Goal: Task Accomplishment & Management: Manage account settings

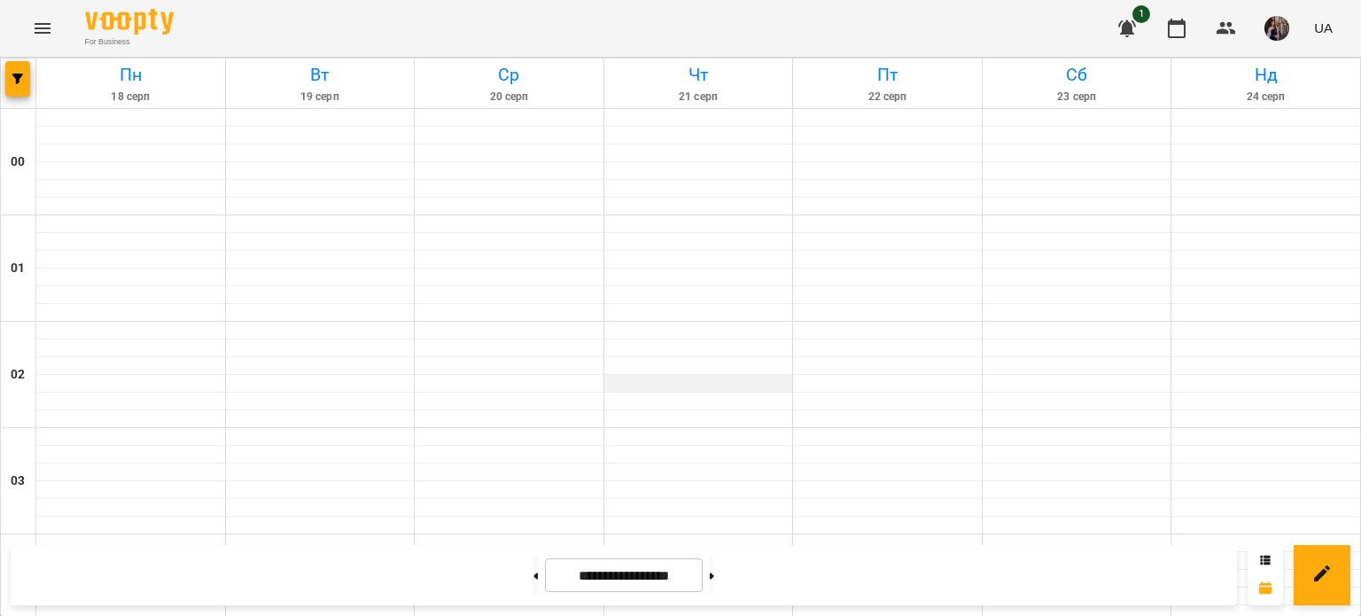
scroll to position [1034, 0]
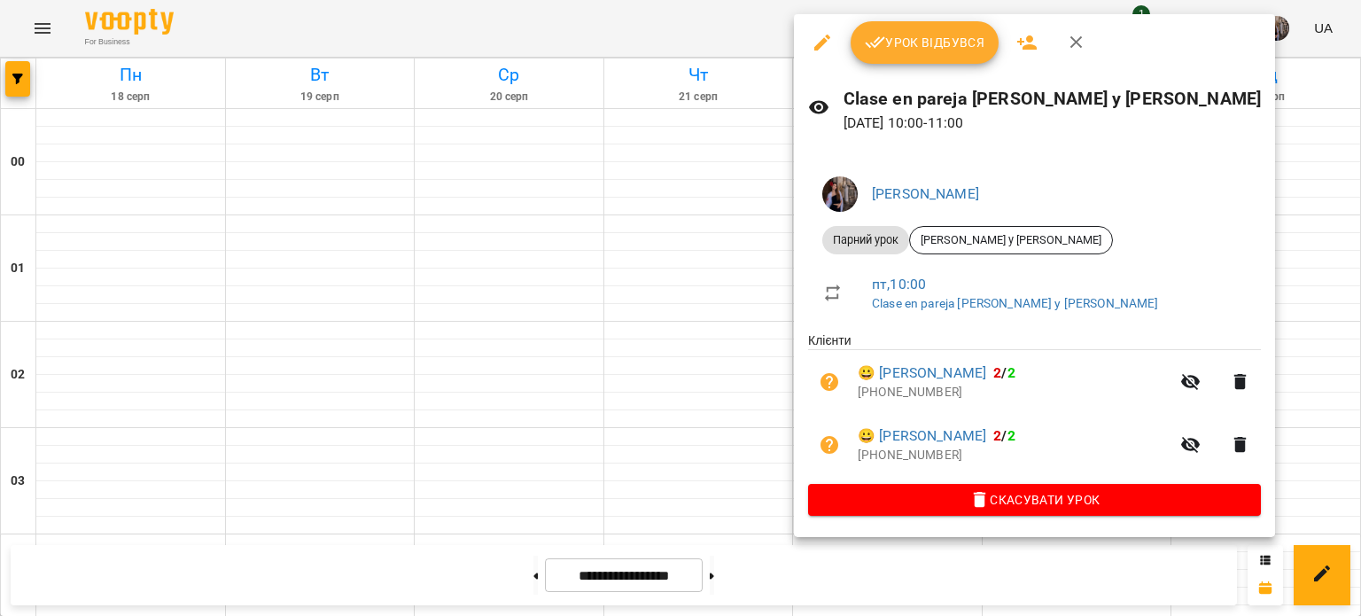
click at [885, 48] on span "Урок відбувся" at bounding box center [925, 42] width 121 height 21
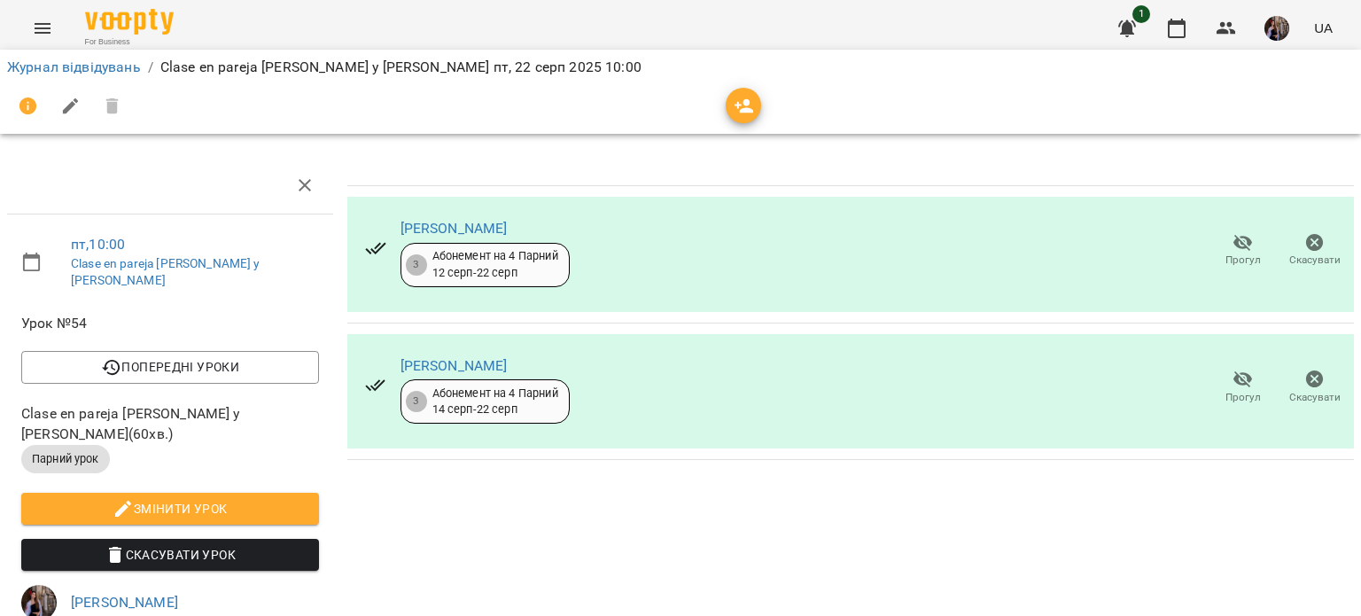
click at [737, 108] on icon "button" at bounding box center [744, 106] width 19 height 14
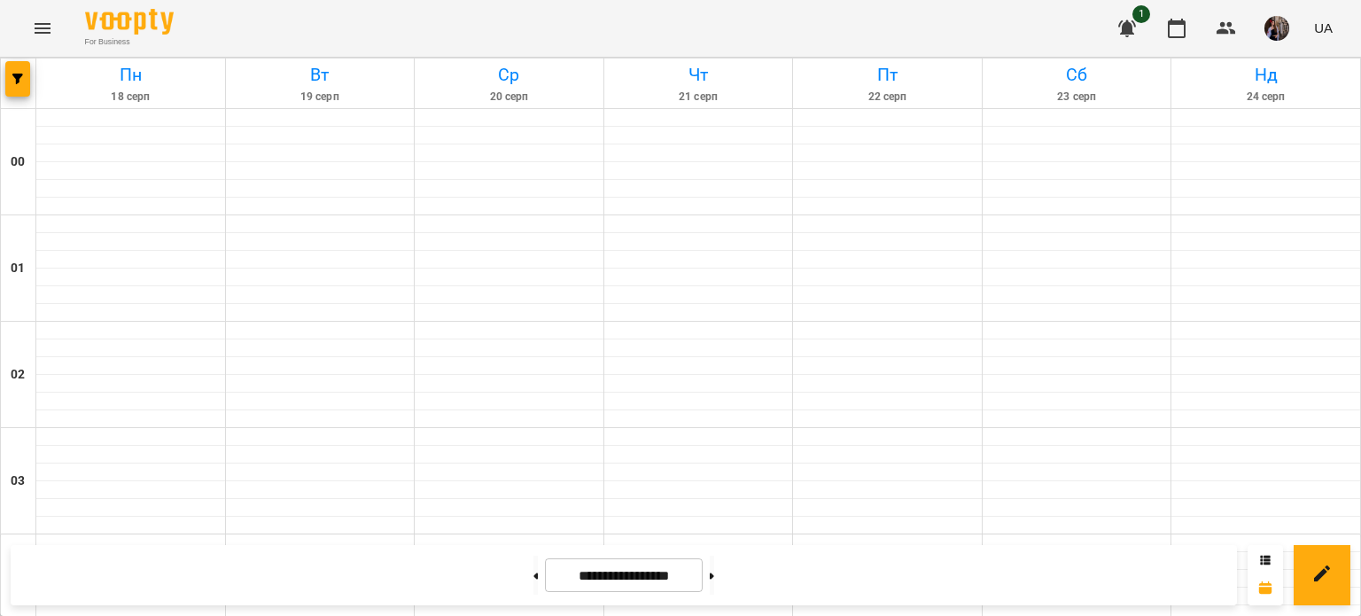
scroll to position [1376, 0]
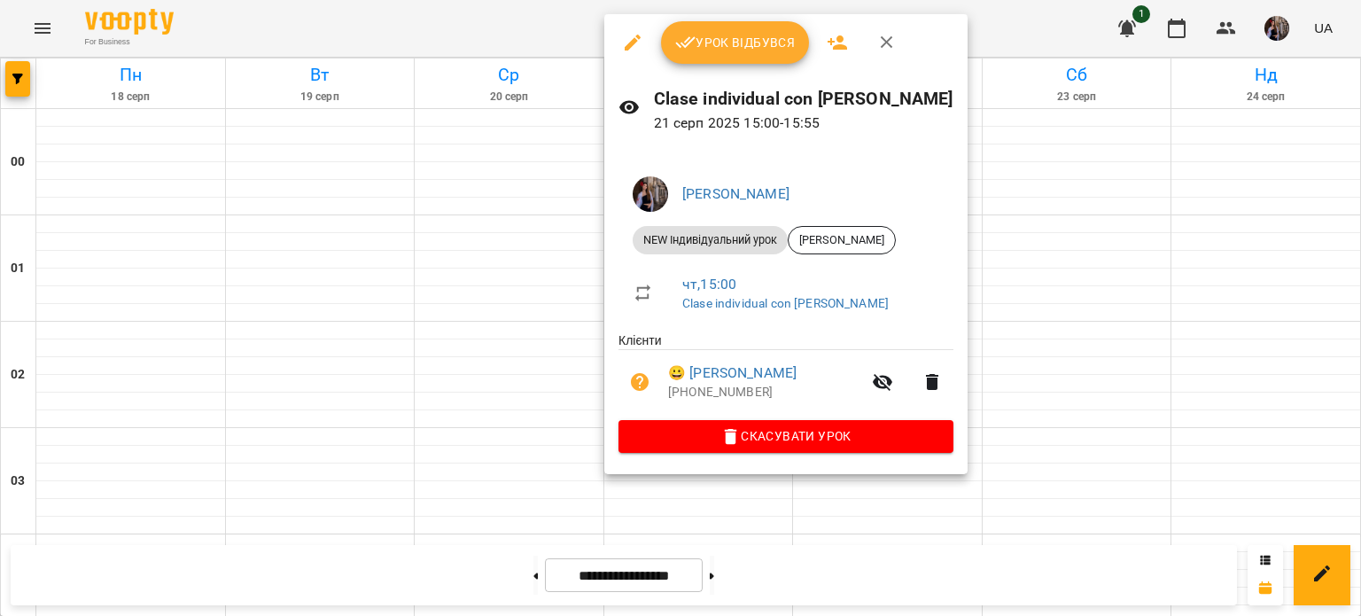
click at [724, 21] on button "Урок відбувся" at bounding box center [735, 42] width 149 height 43
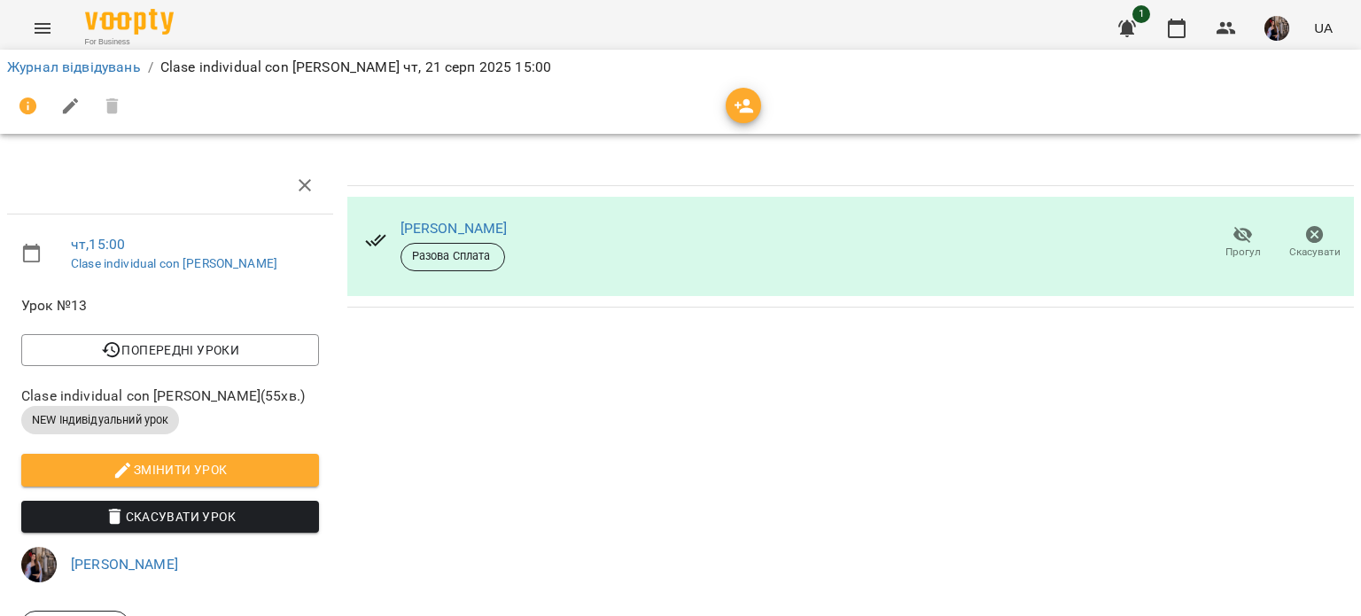
click at [737, 113] on icon "button" at bounding box center [744, 106] width 21 height 21
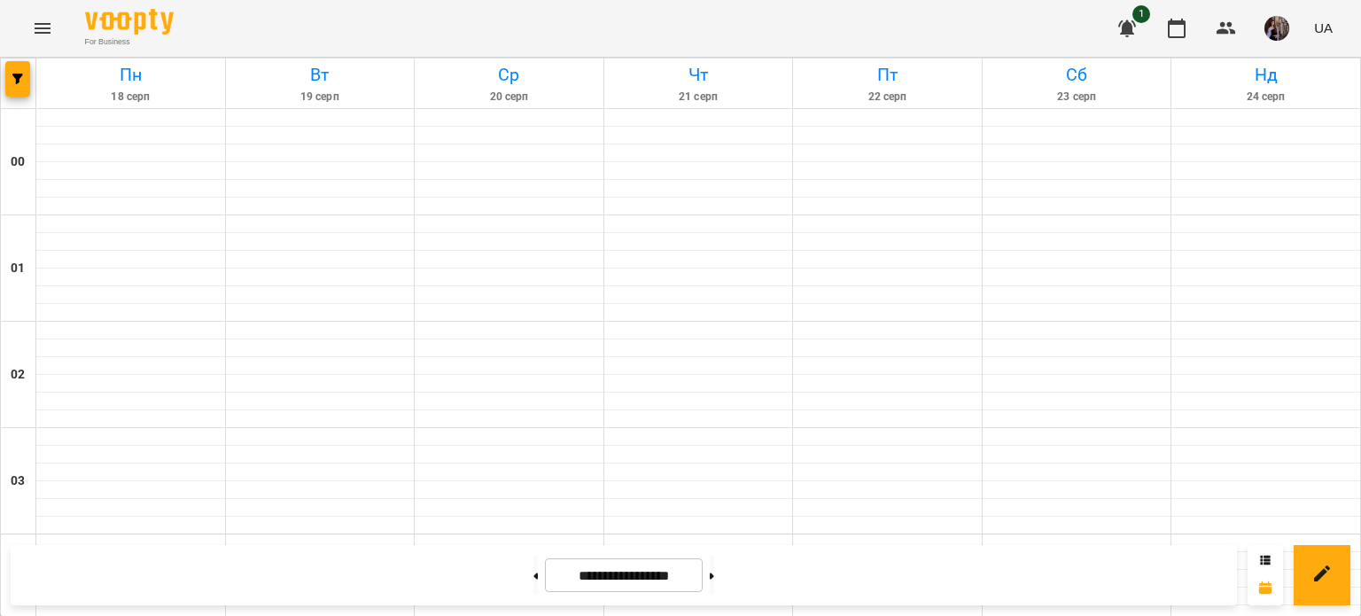
scroll to position [1663, 0]
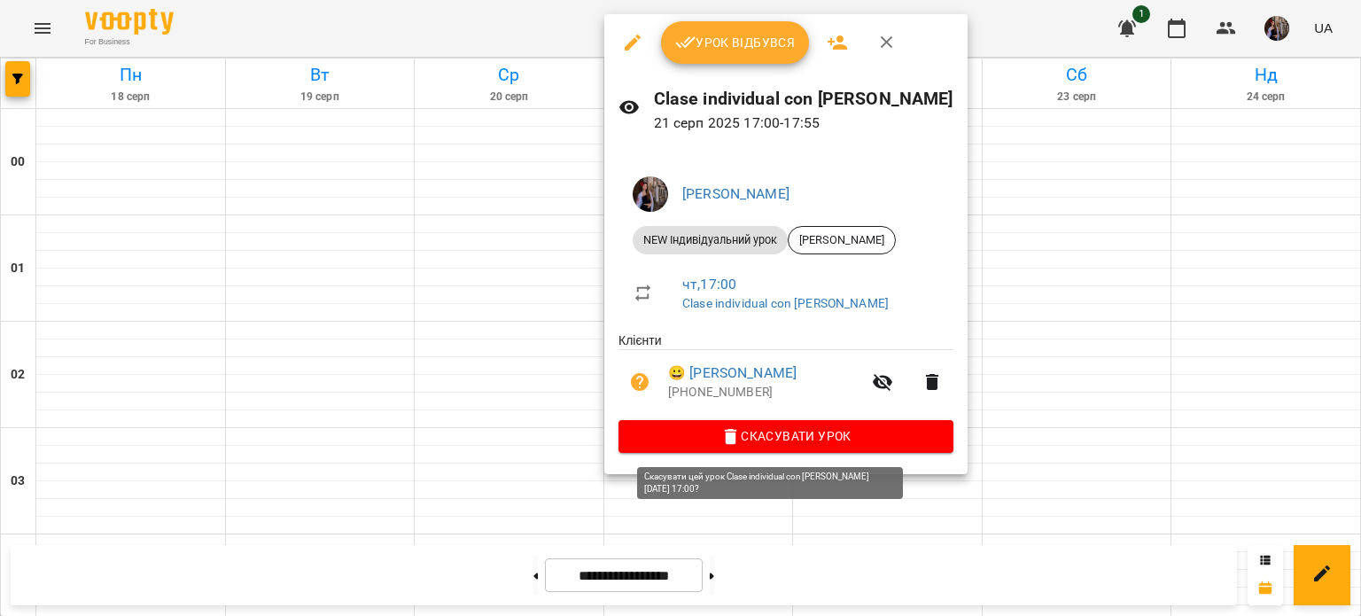
click at [676, 435] on span "Скасувати Урок" at bounding box center [786, 435] width 307 height 21
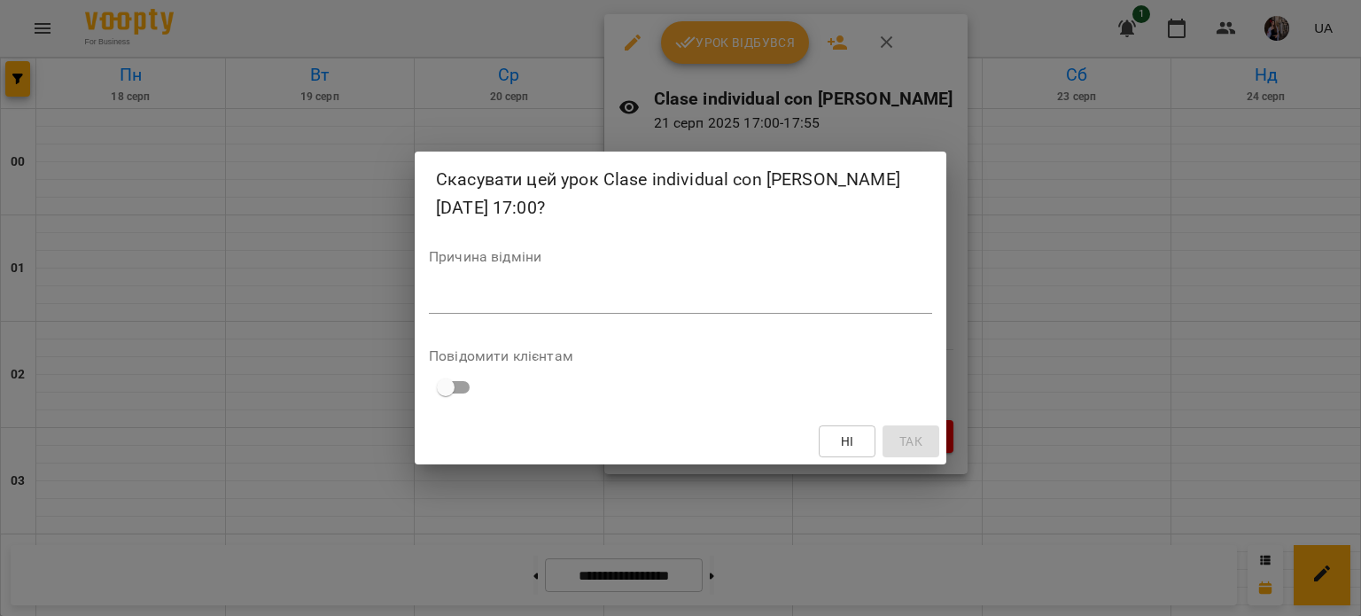
click at [608, 291] on textarea at bounding box center [680, 299] width 503 height 17
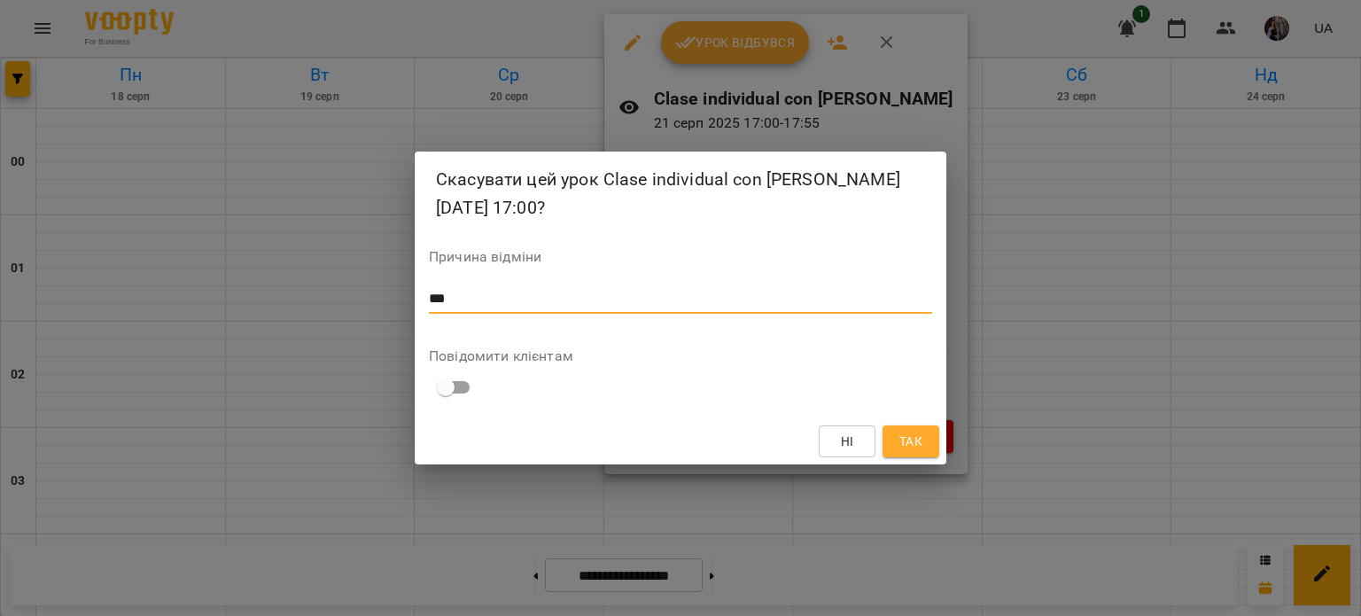
type textarea "***"
click at [903, 434] on span "Так" at bounding box center [911, 441] width 23 height 21
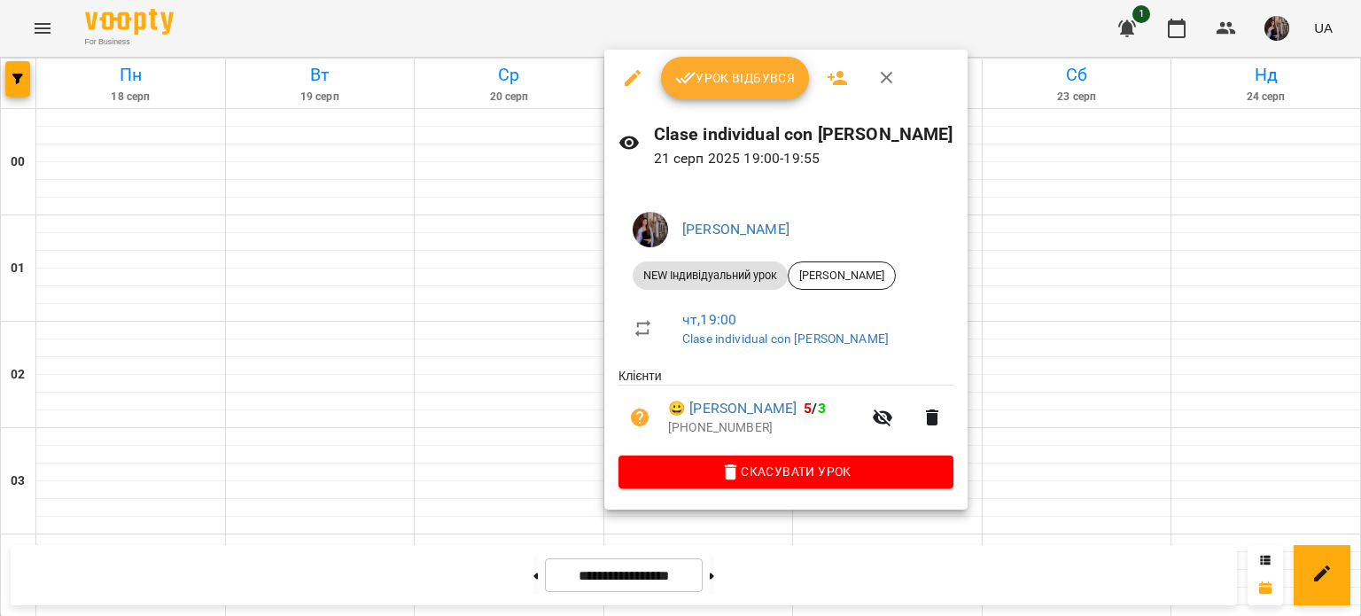
click at [688, 70] on icon "button" at bounding box center [685, 77] width 21 height 21
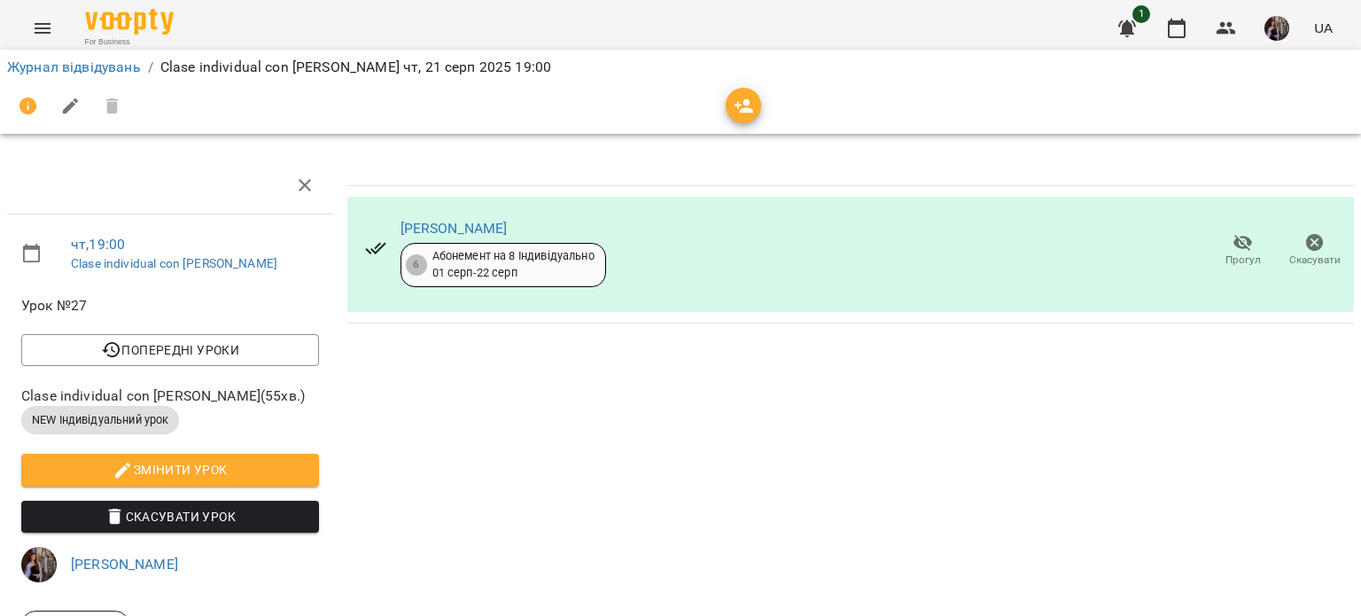
click at [743, 112] on icon "button" at bounding box center [744, 106] width 19 height 14
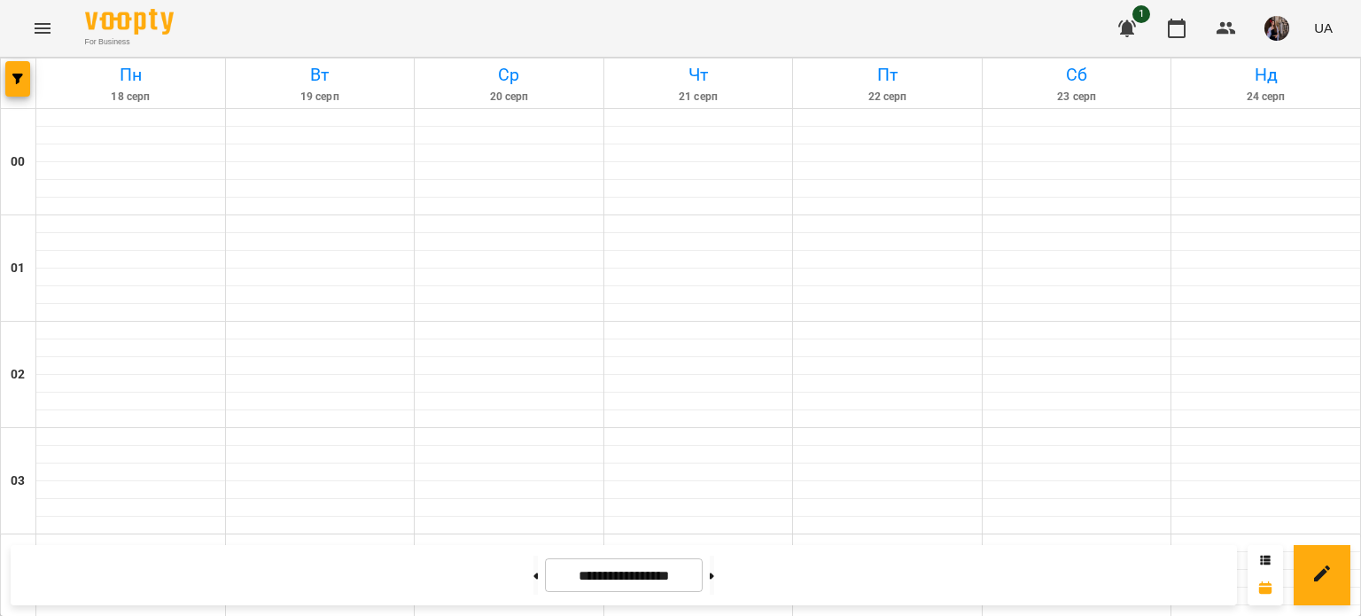
scroll to position [1166, 0]
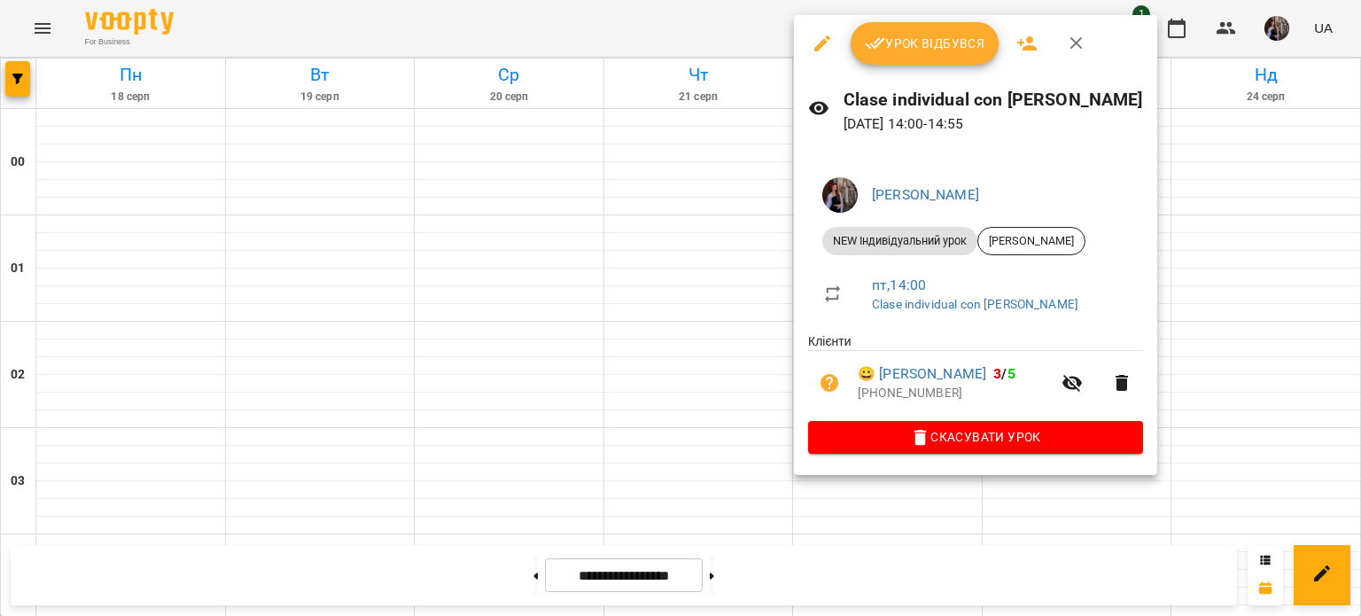
click at [928, 45] on span "Урок відбувся" at bounding box center [925, 43] width 121 height 21
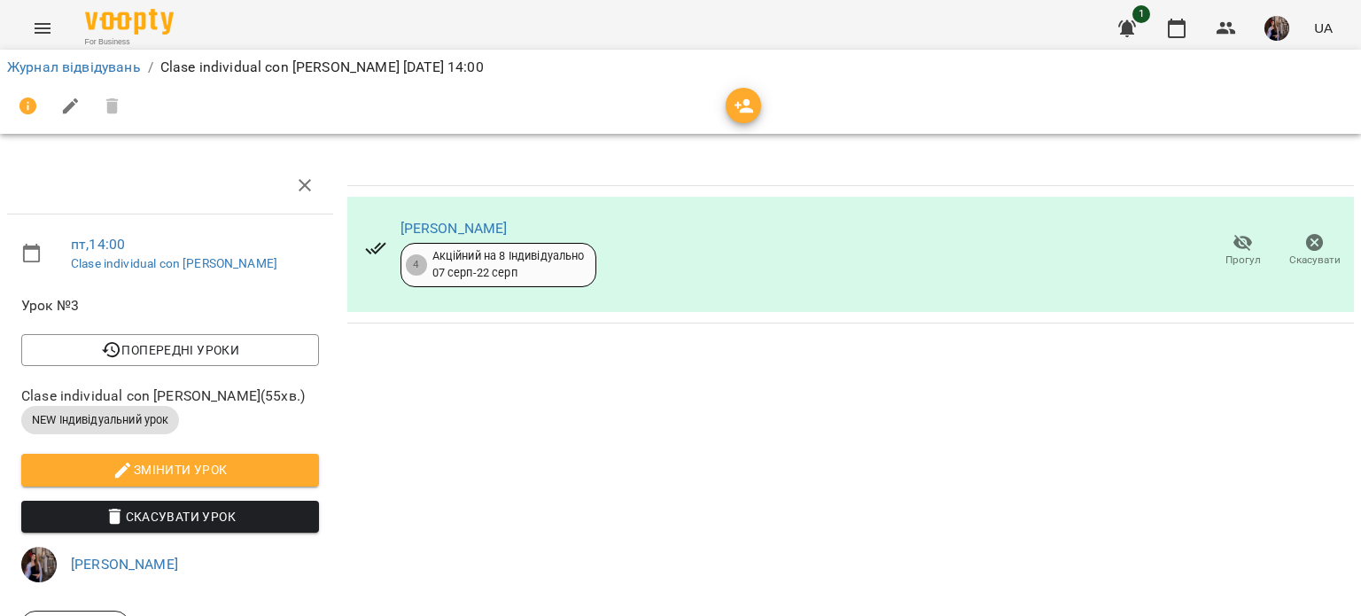
click at [744, 108] on icon "button" at bounding box center [744, 106] width 19 height 14
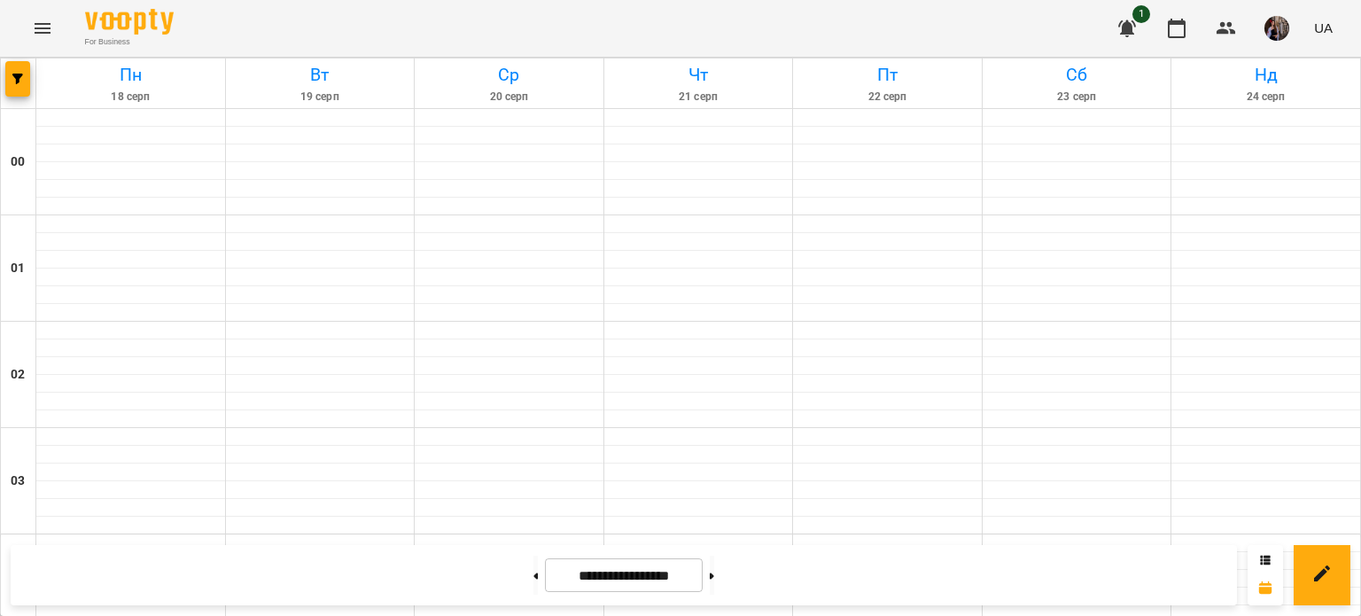
scroll to position [1131, 0]
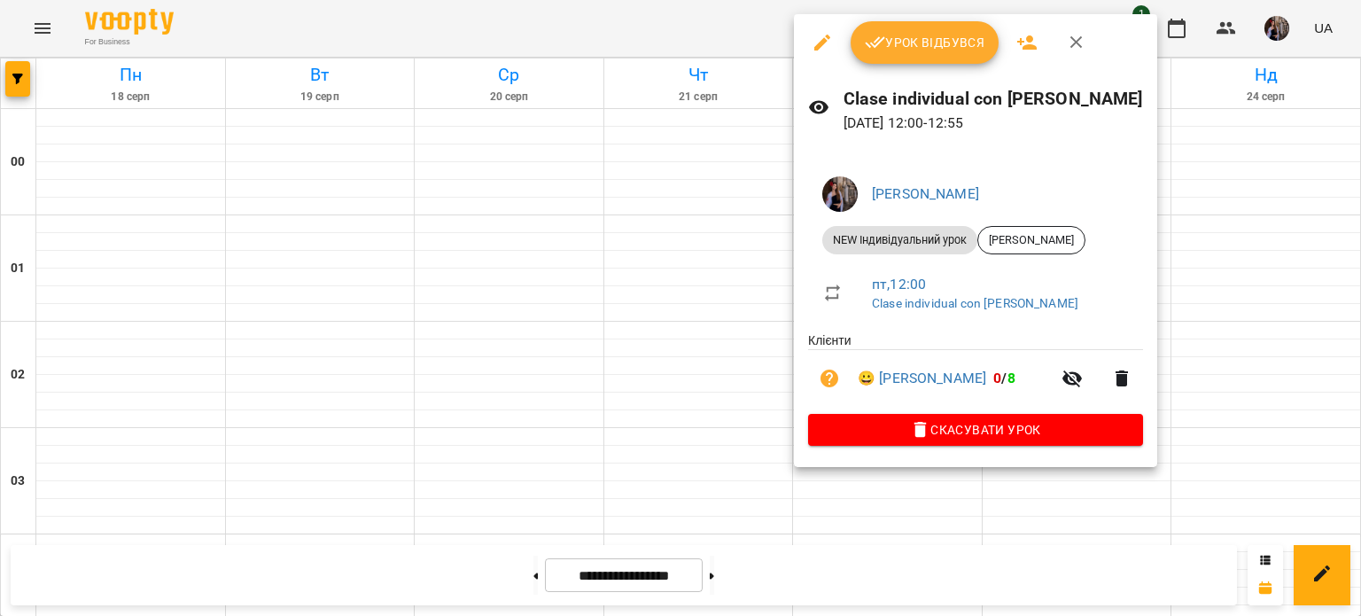
click at [893, 32] on span "Урок відбувся" at bounding box center [925, 42] width 121 height 21
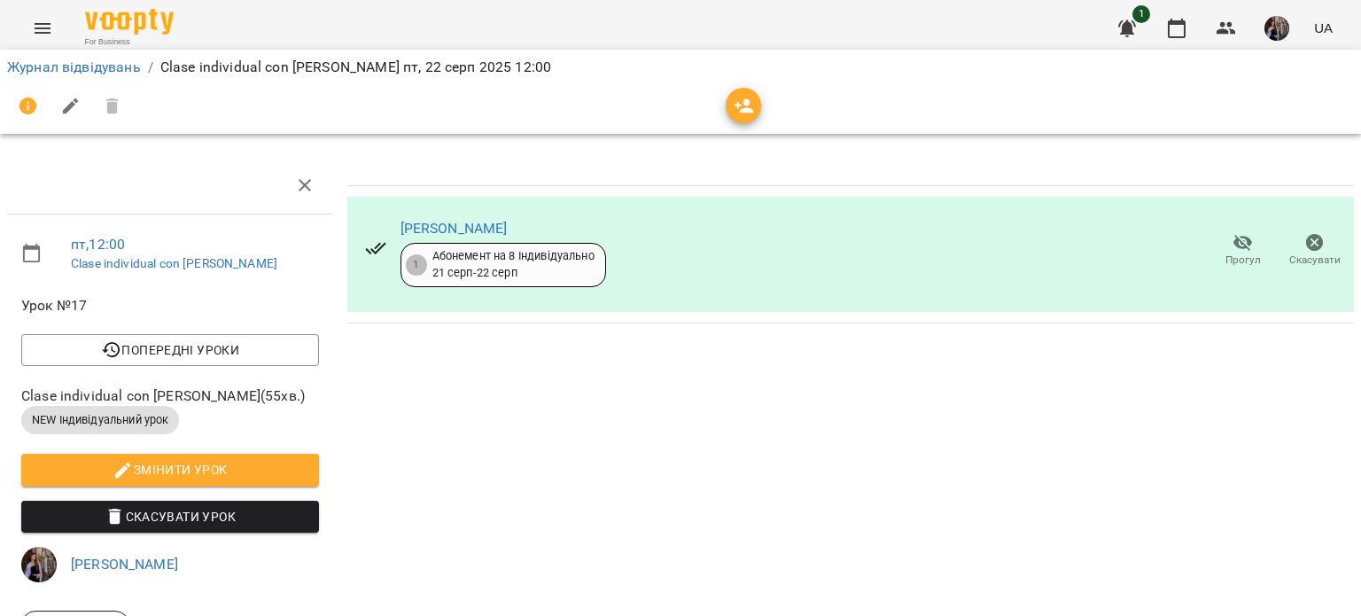
click at [743, 112] on icon "button" at bounding box center [744, 106] width 19 height 14
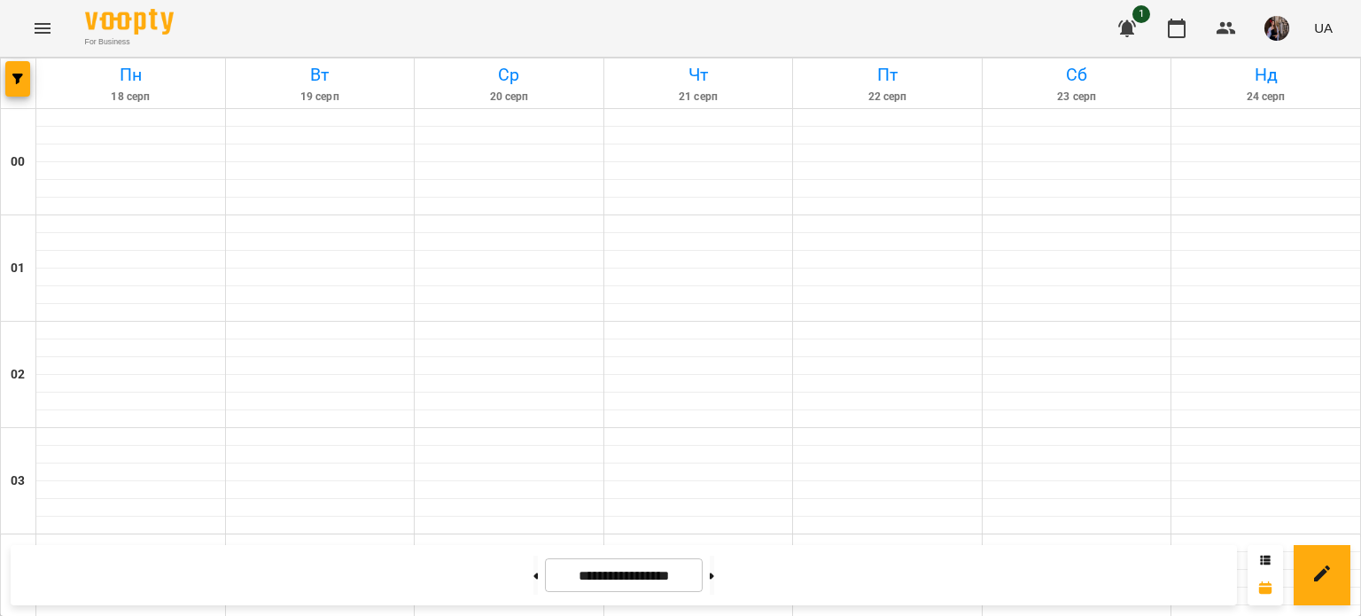
scroll to position [1844, 0]
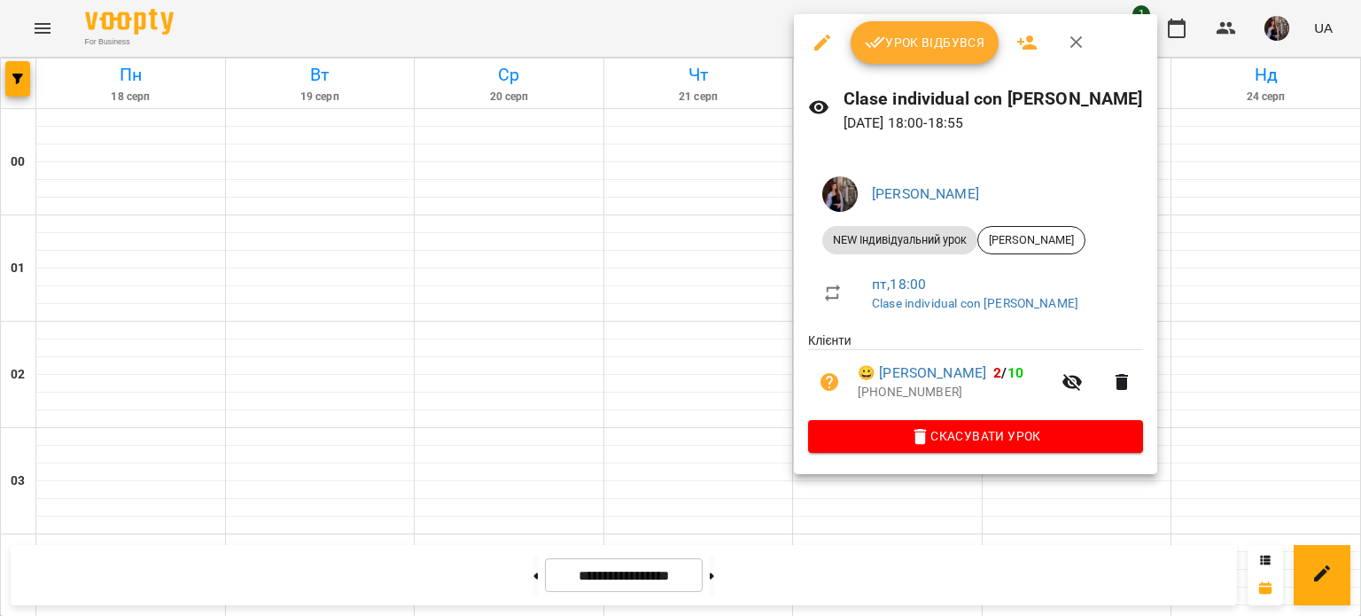
click at [701, 171] on div at bounding box center [680, 308] width 1361 height 616
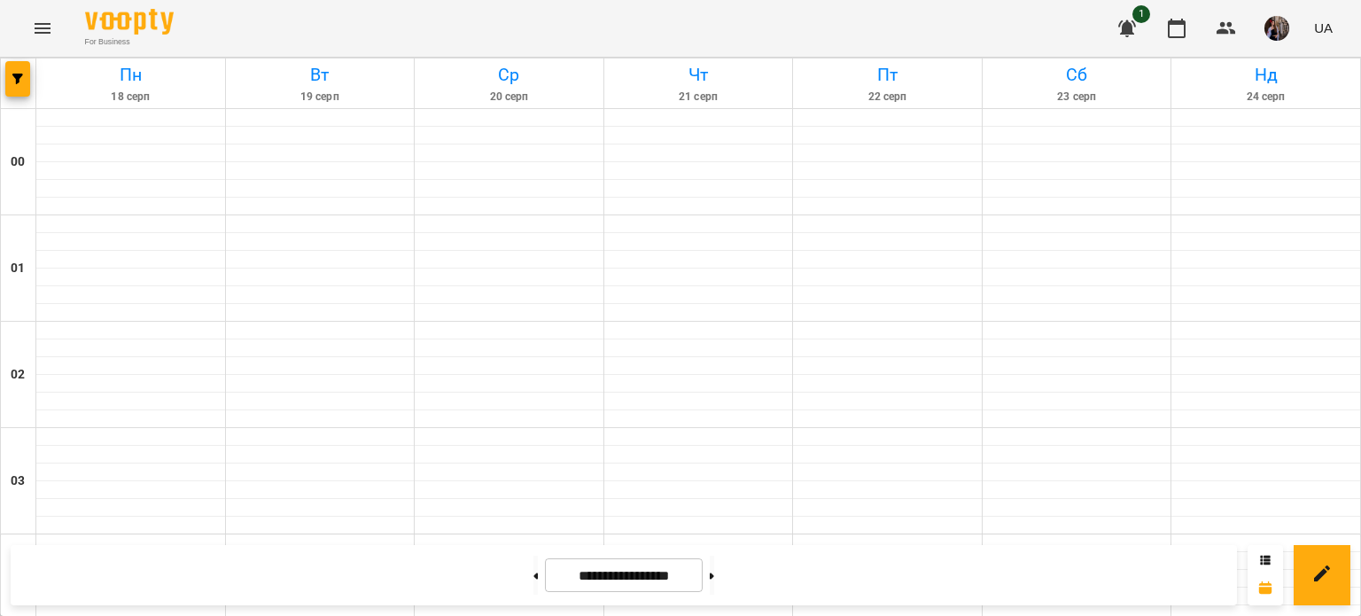
scroll to position [1376, 0]
